Goal: Information Seeking & Learning: Learn about a topic

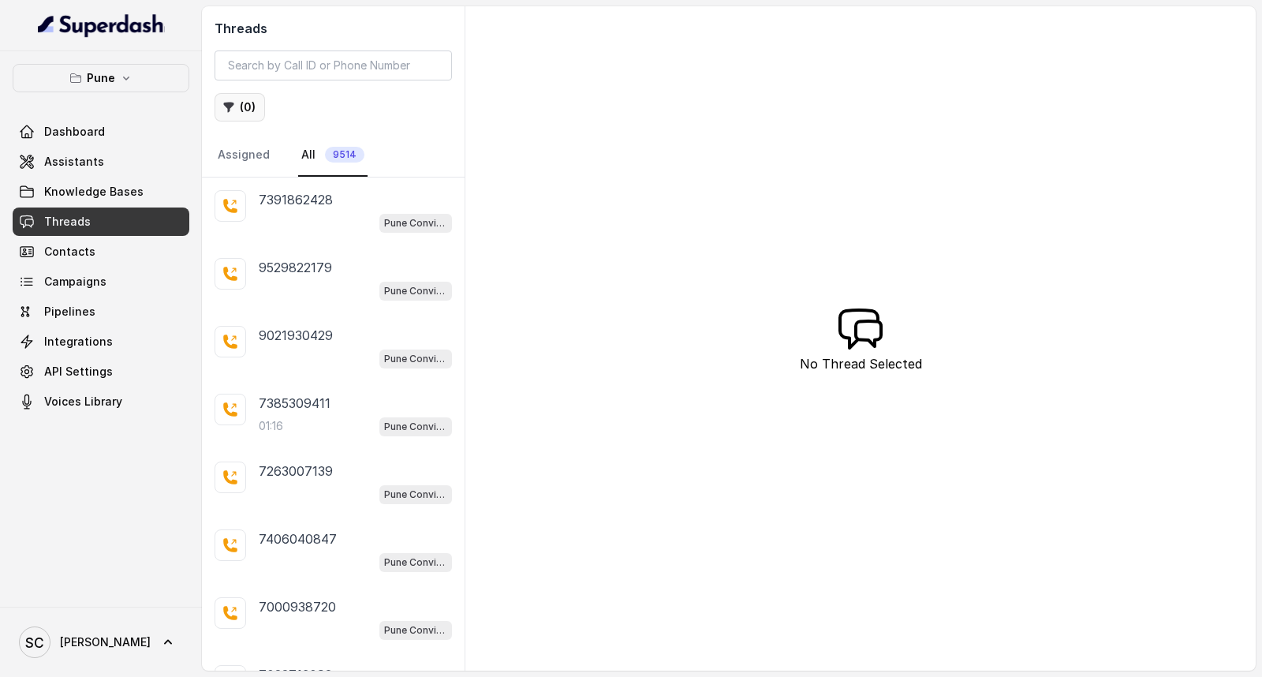
click at [248, 111] on button "( 0 )" at bounding box center [240, 107] width 50 height 28
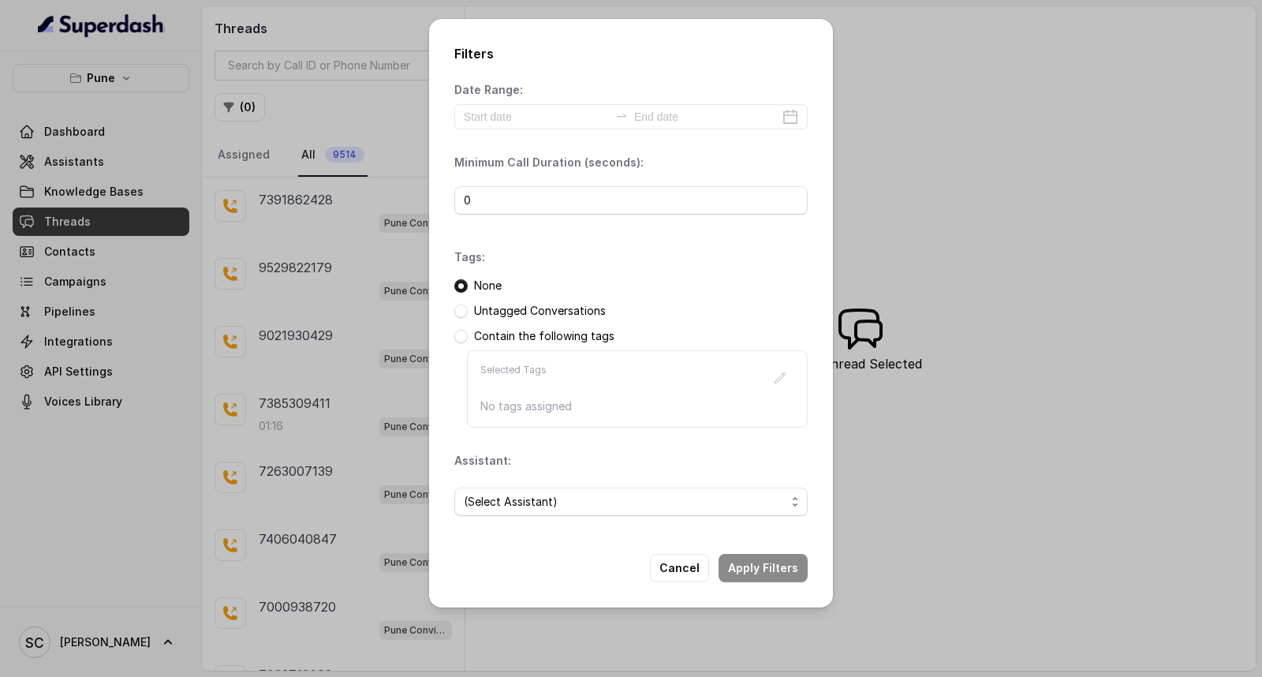
click at [507, 310] on p "Untagged Conversations" at bounding box center [540, 311] width 132 height 16
click at [511, 510] on span "(Select Assistant)" at bounding box center [625, 501] width 322 height 19
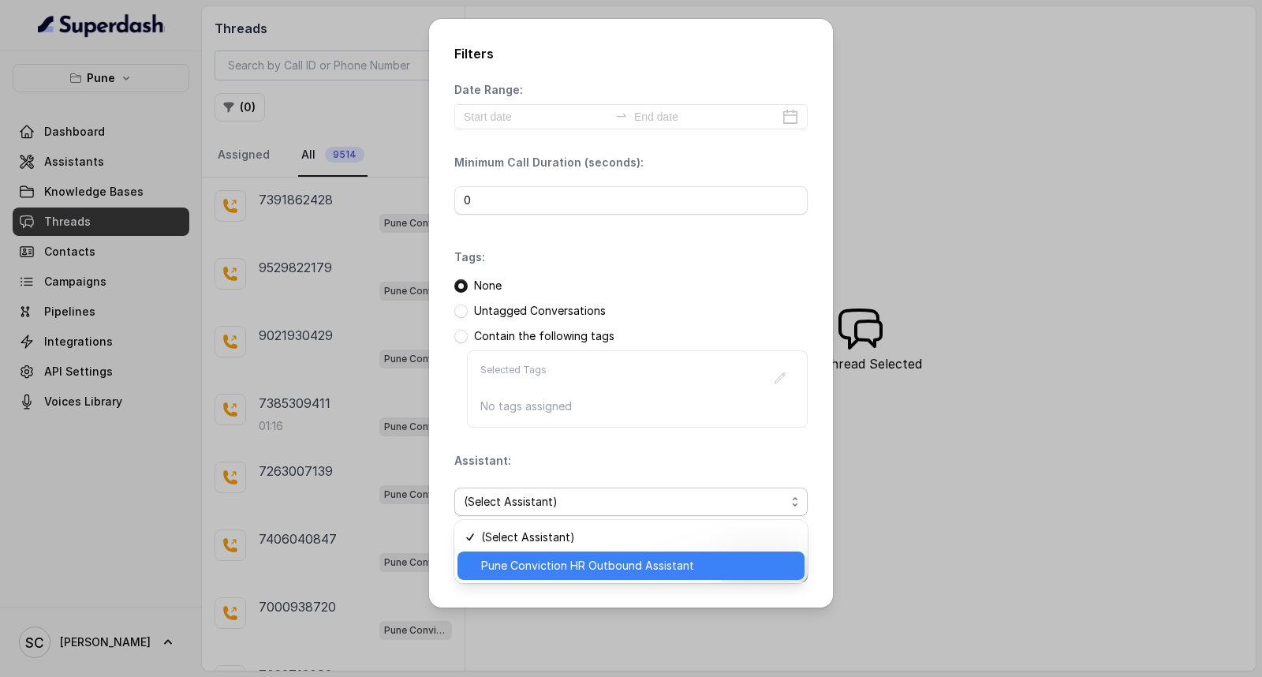
click at [506, 556] on span "Pune Conviction HR Outbound Assistant" at bounding box center [638, 565] width 314 height 19
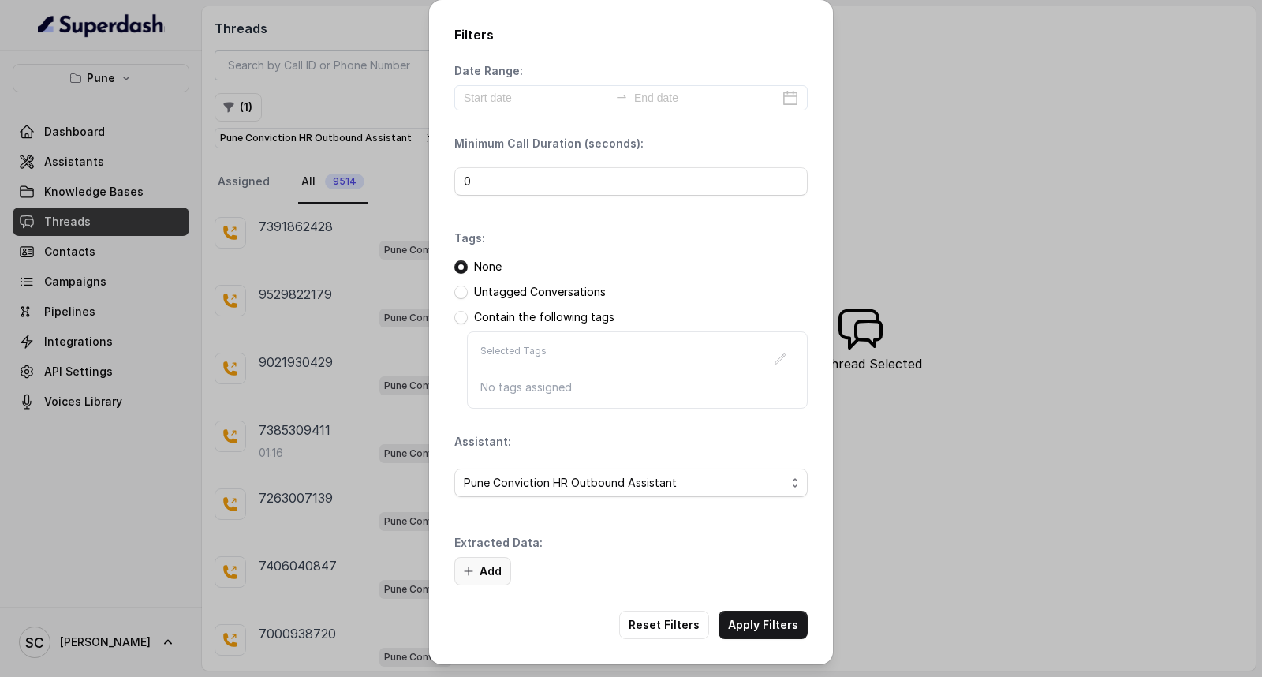
click at [491, 560] on button "Add" at bounding box center [482, 571] width 57 height 28
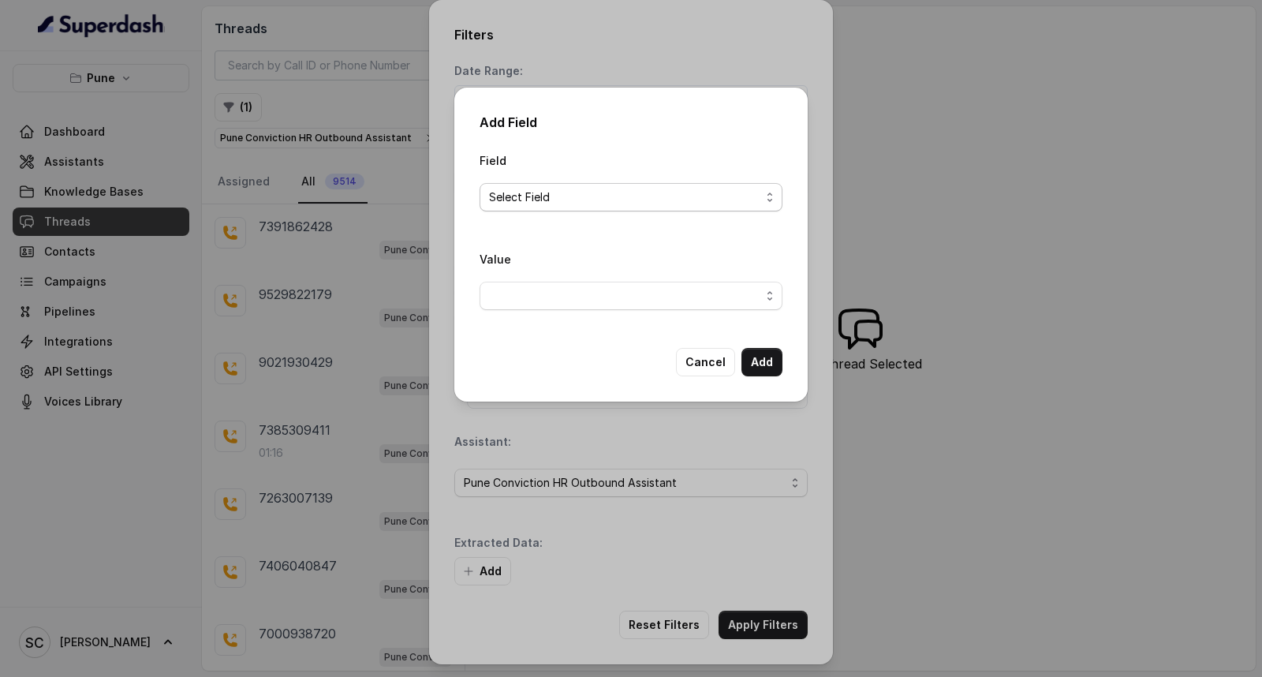
click at [634, 191] on span "Select Field" at bounding box center [624, 197] width 271 height 19
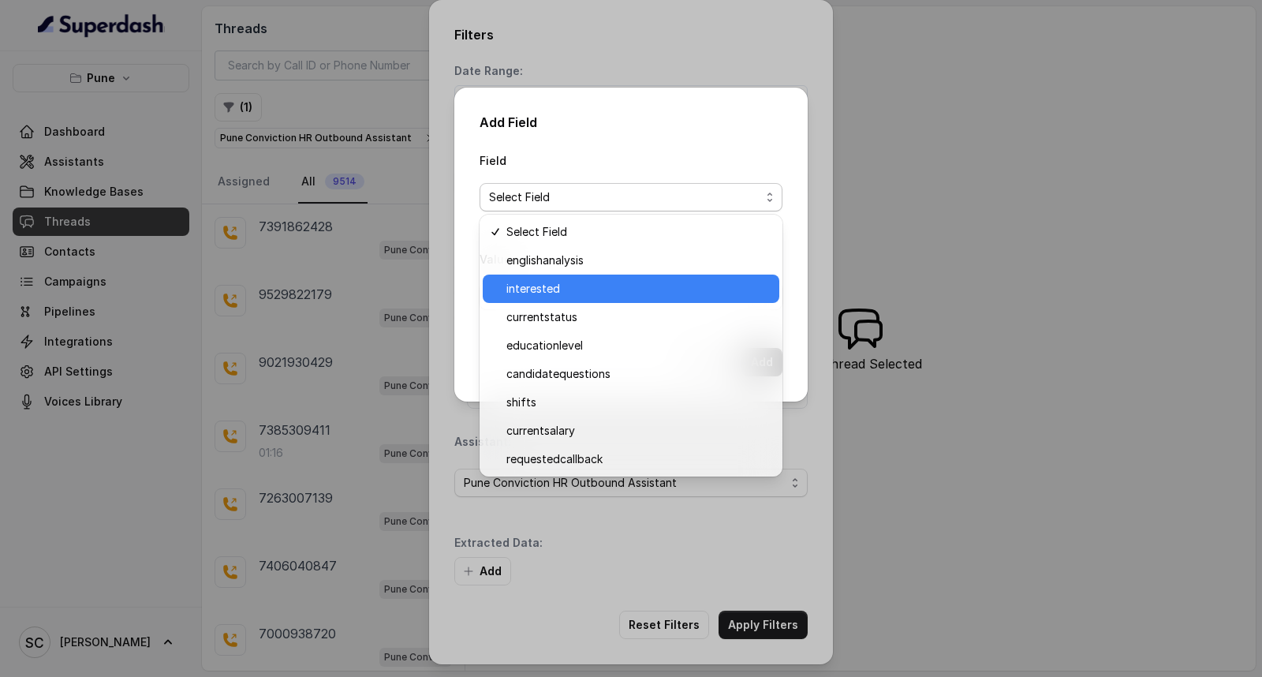
click at [578, 279] on span "interested" at bounding box center [637, 288] width 263 height 19
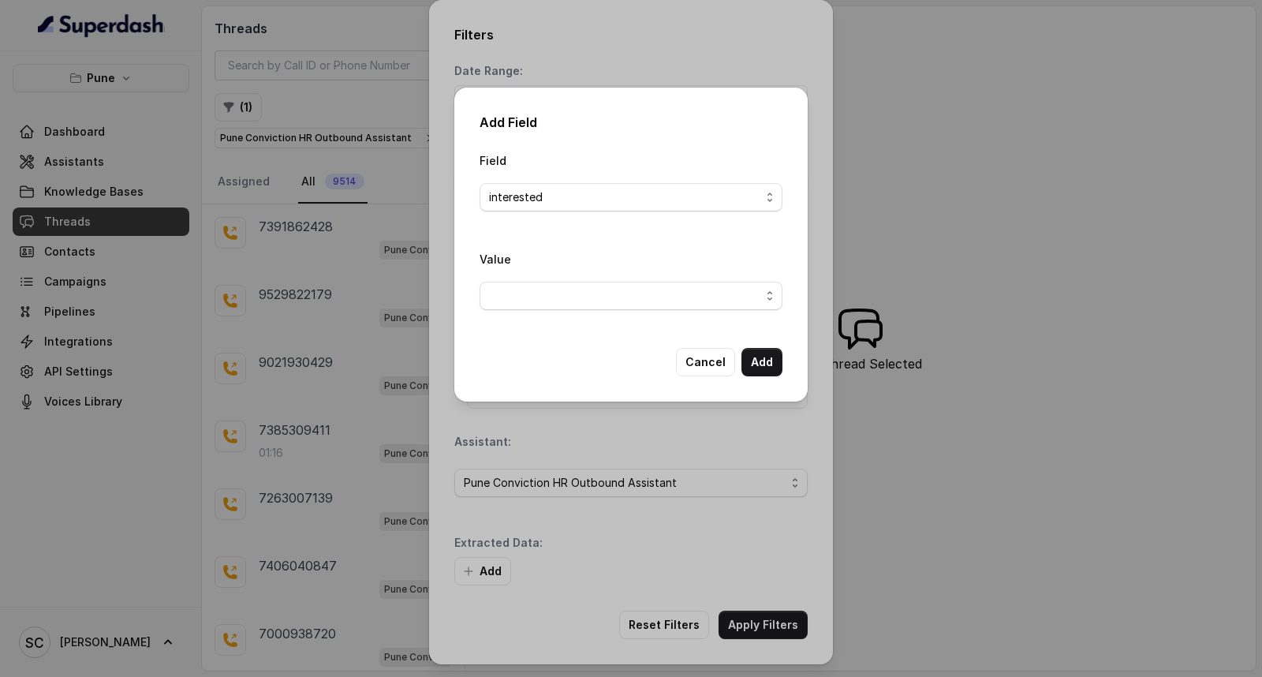
click at [578, 278] on div "Value" at bounding box center [631, 279] width 303 height 61
click at [578, 293] on span "button" at bounding box center [631, 296] width 303 height 28
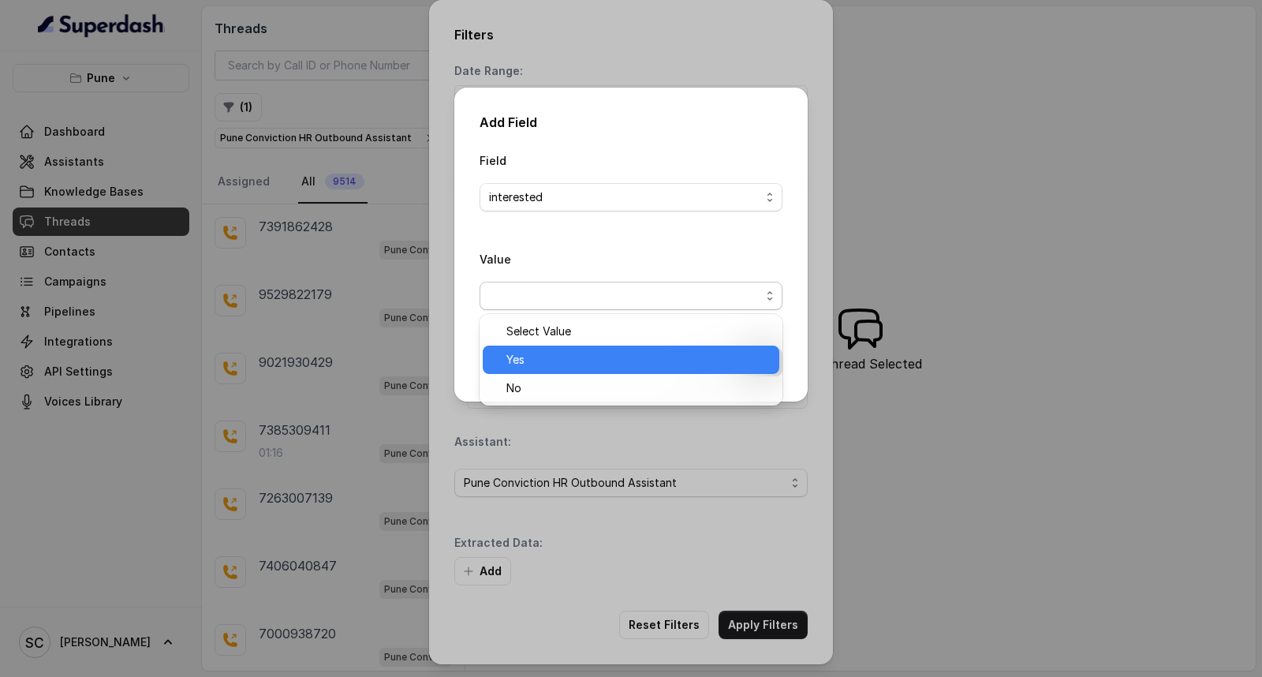
click at [562, 364] on span "Yes" at bounding box center [637, 359] width 263 height 19
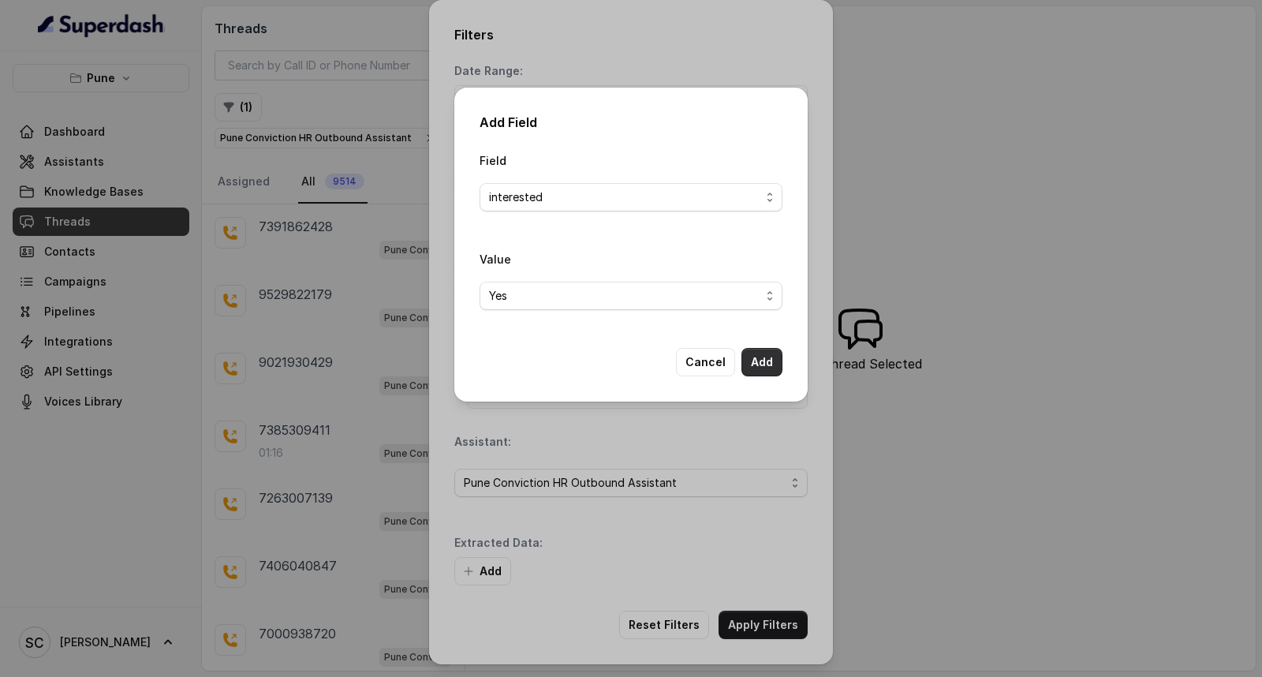
click at [774, 357] on button "Add" at bounding box center [762, 362] width 41 height 28
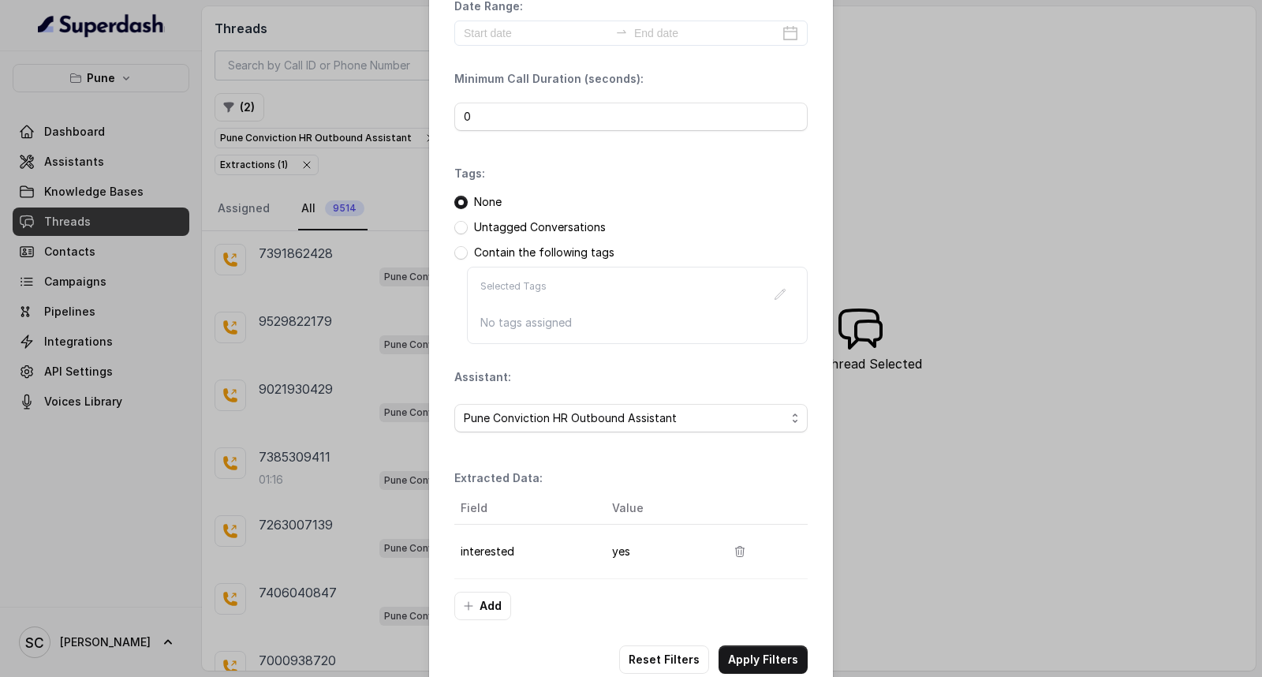
scroll to position [99, 0]
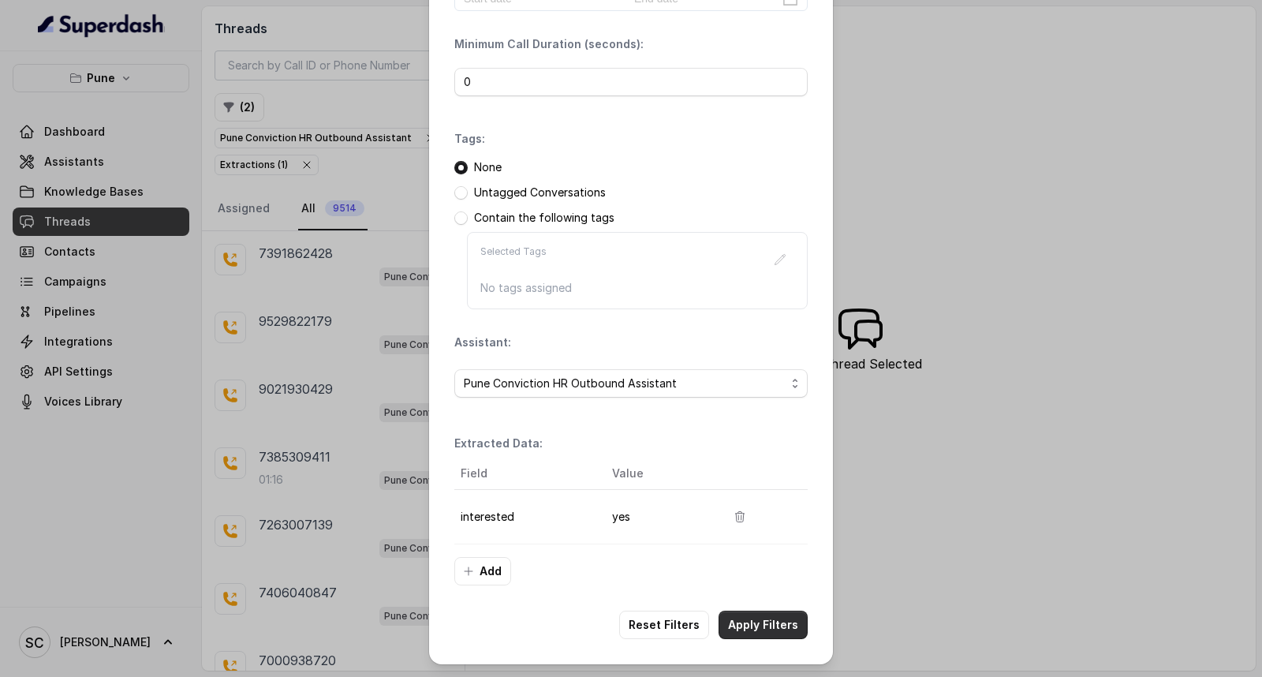
click at [765, 626] on button "Apply Filters" at bounding box center [763, 625] width 89 height 28
